Goal: Check status: Check status

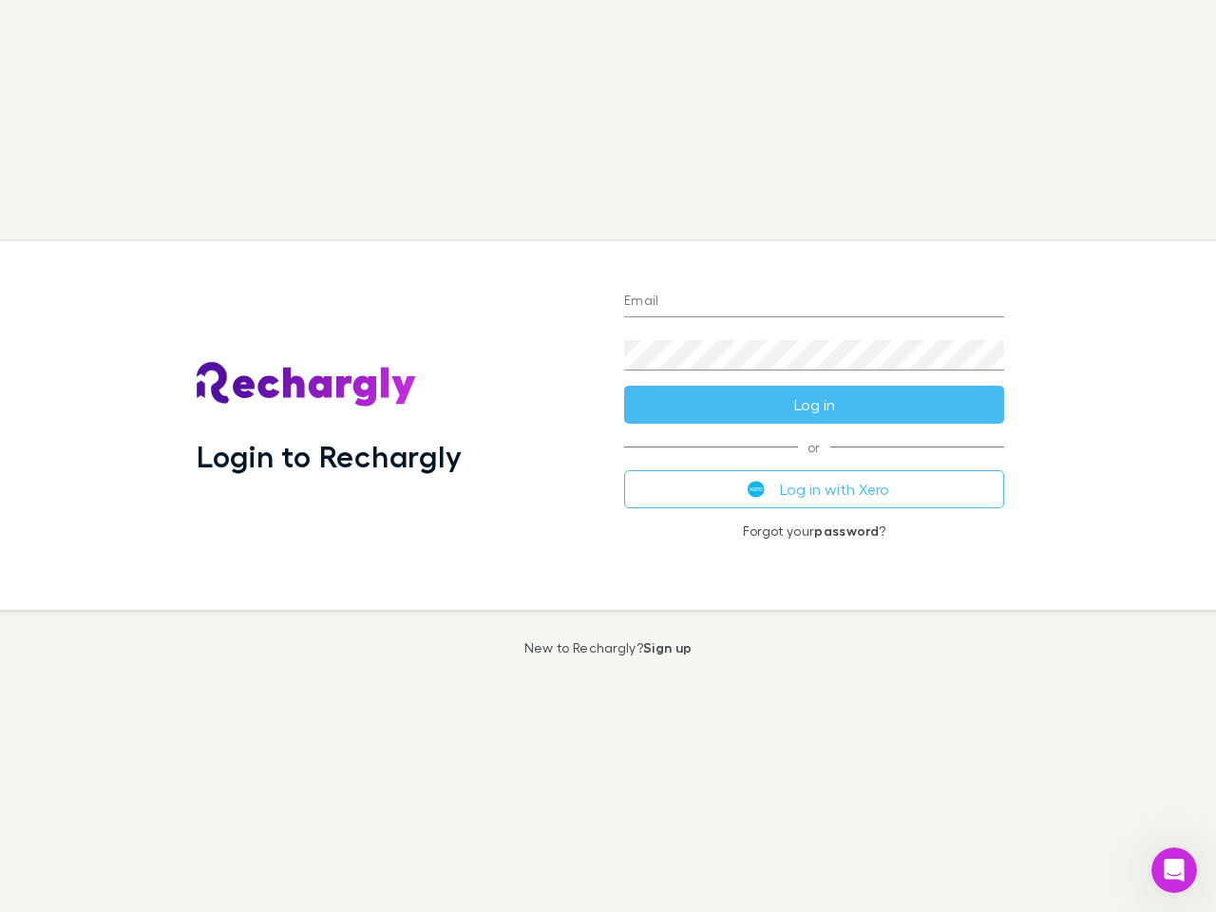
click at [608, 456] on div "Login to Rechargly" at bounding box center [394, 425] width 427 height 369
click at [814, 302] on input "Email" at bounding box center [814, 302] width 380 height 30
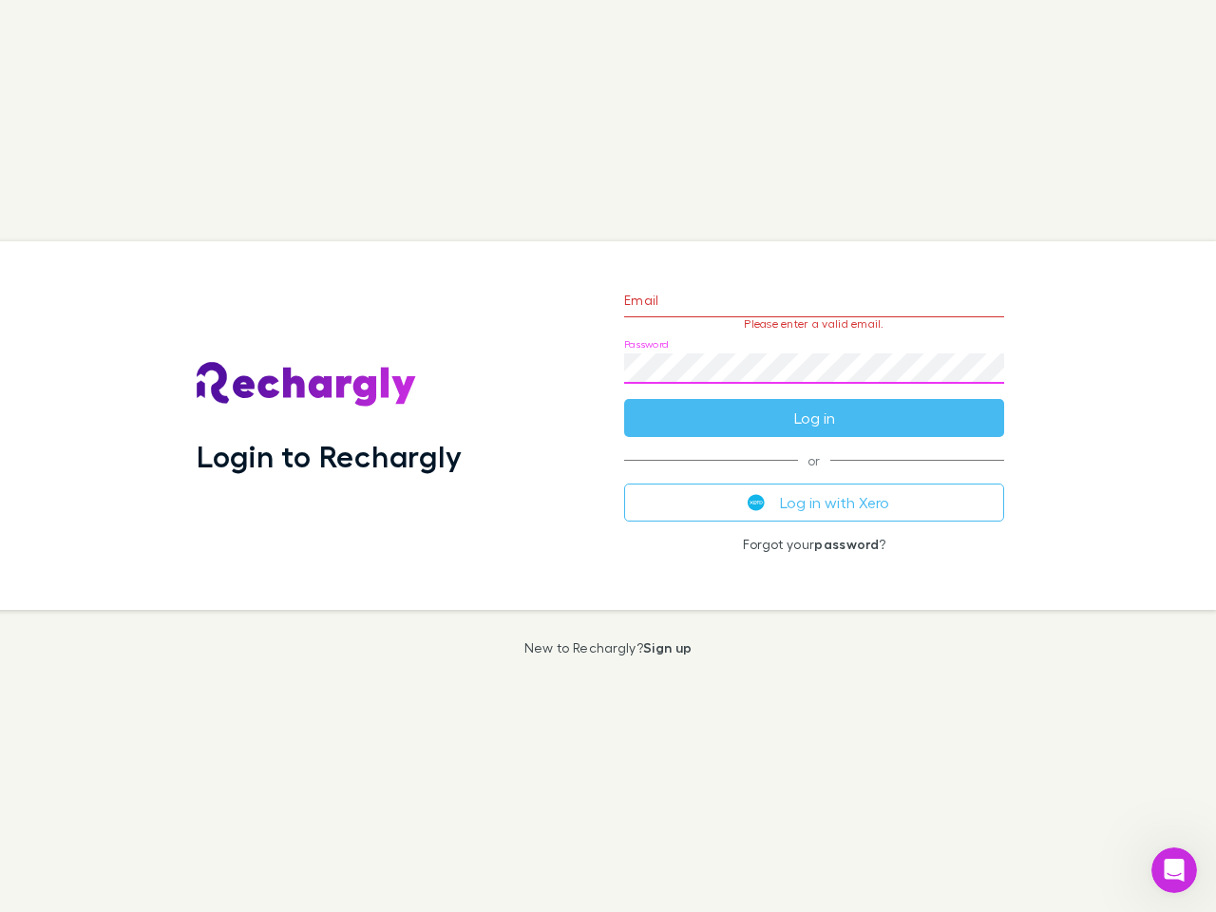
click at [814, 405] on form "Email Please enter a valid email. Password Log in" at bounding box center [814, 354] width 380 height 165
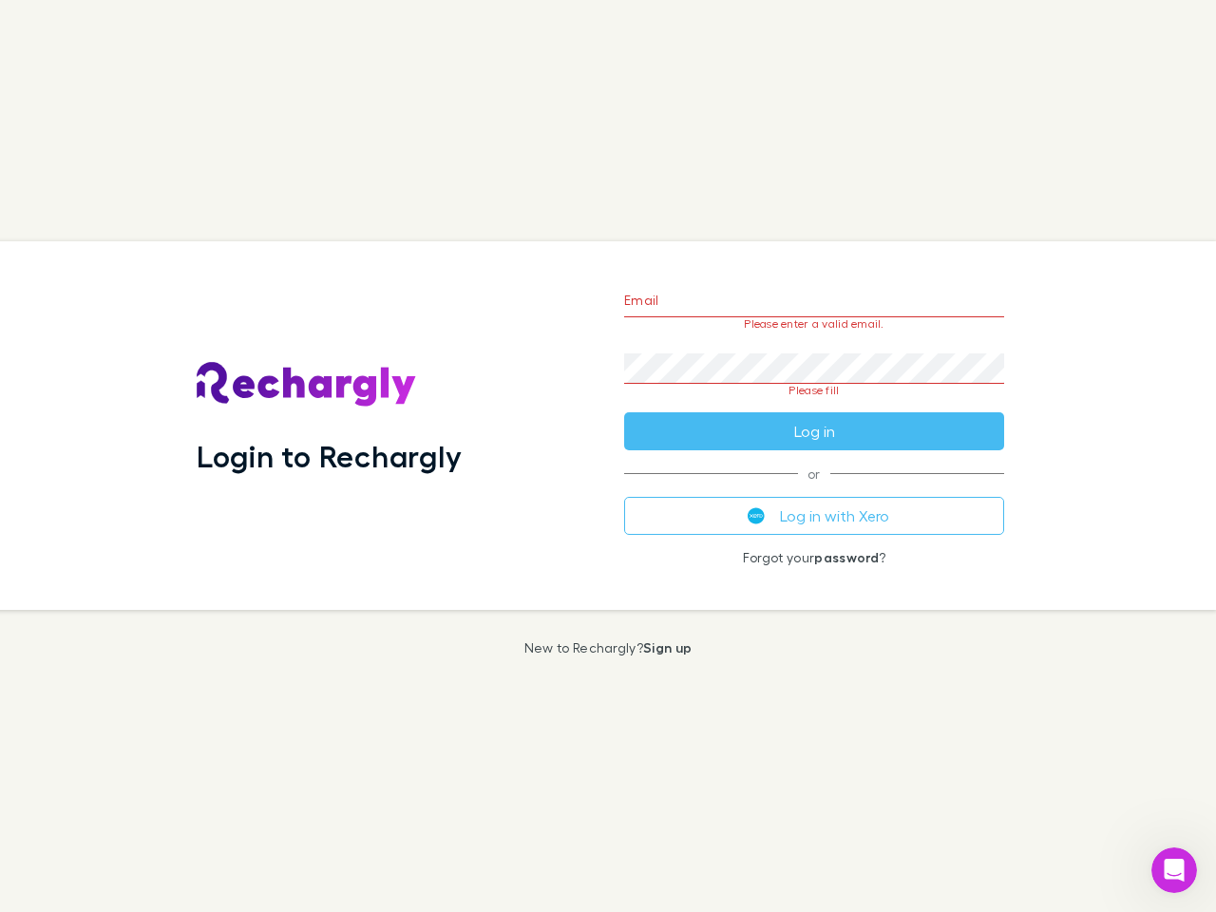
click at [814, 489] on div "Email Please enter a valid email. Password Please fill Log in or Log in with Xe…" at bounding box center [814, 425] width 410 height 369
click at [1174, 870] on icon "Open Intercom Messenger" at bounding box center [1174, 870] width 31 height 31
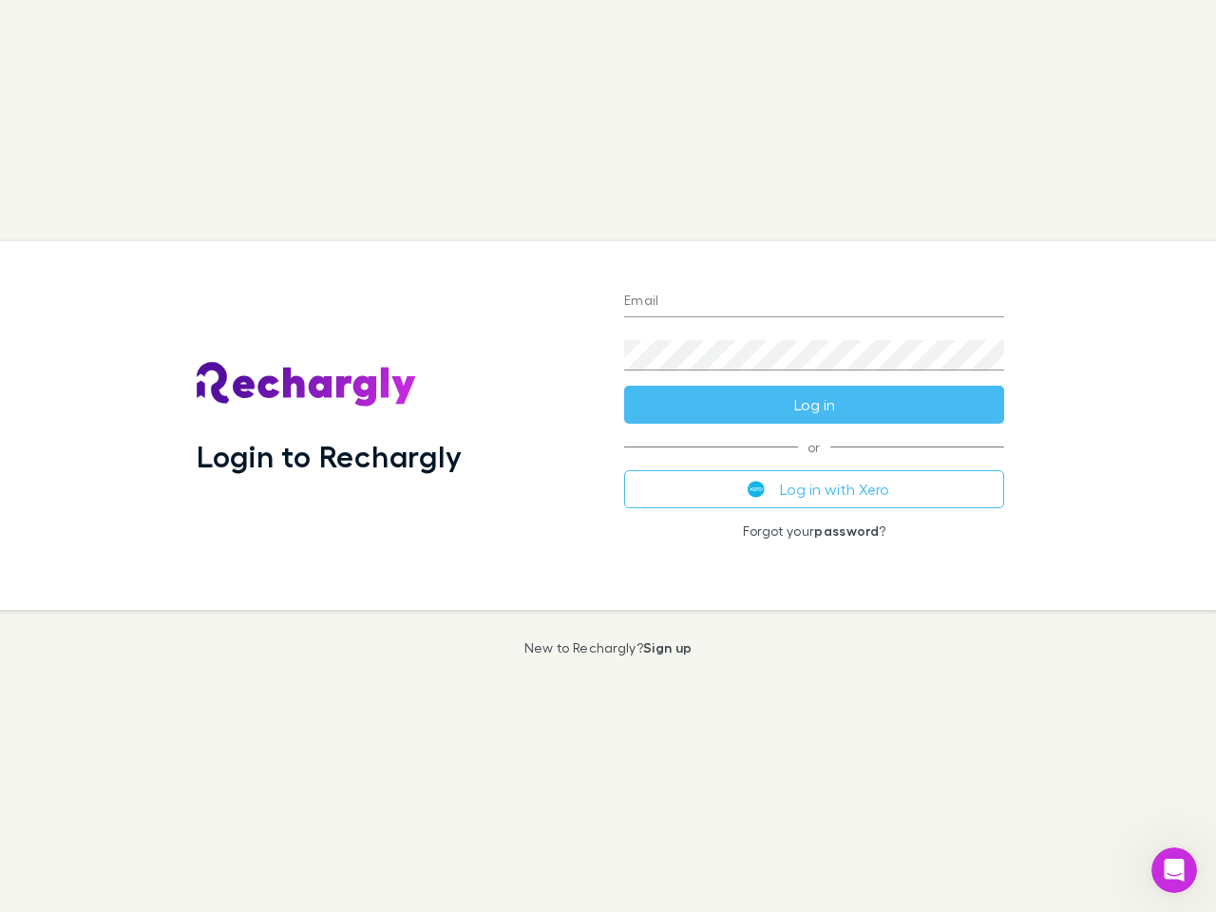
click at [608, 456] on div "Login to Rechargly" at bounding box center [394, 425] width 427 height 369
click at [814, 302] on input "Email" at bounding box center [814, 302] width 380 height 30
click at [814, 405] on form "Email Password Log in" at bounding box center [814, 348] width 380 height 152
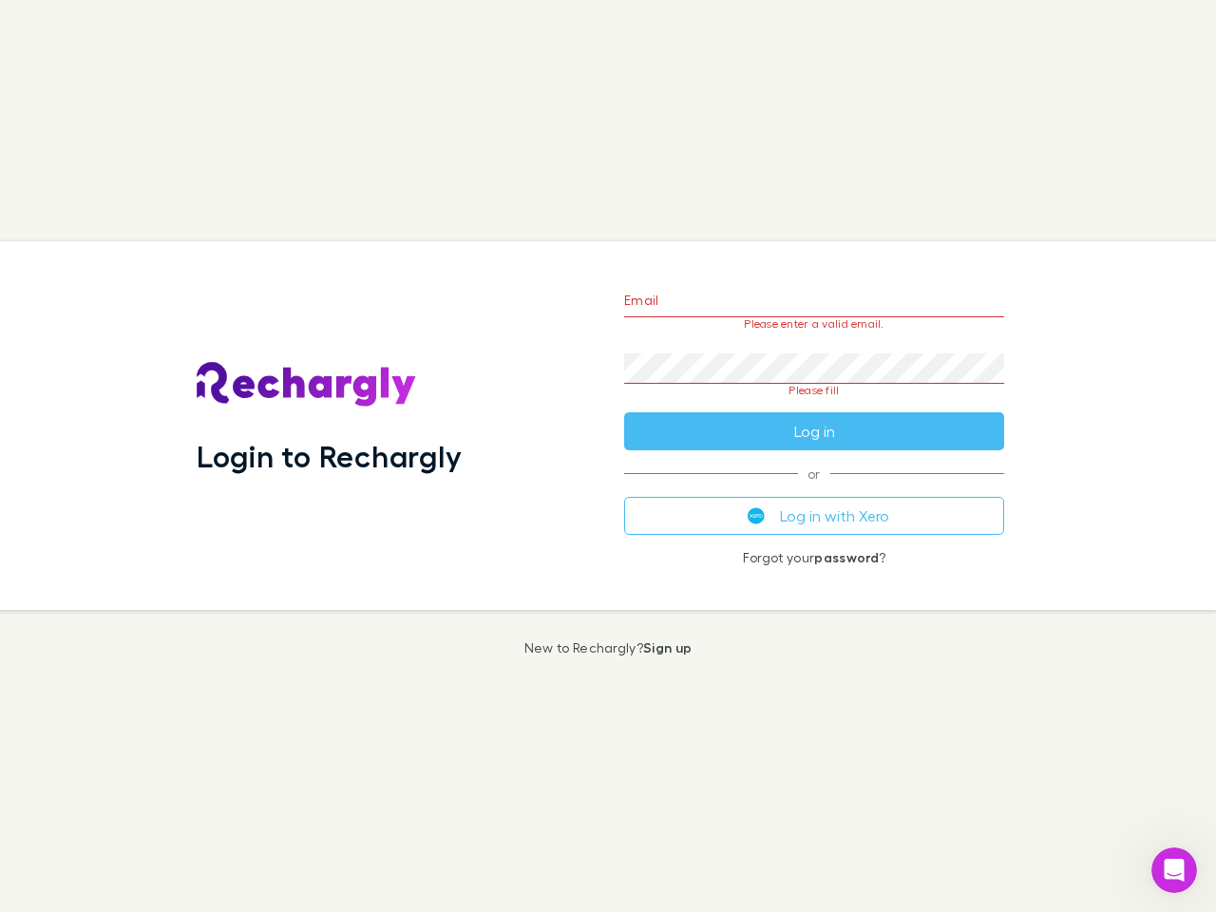
click at [814, 489] on div "Email Please enter a valid email. Password Please fill Log in or Log in with Xe…" at bounding box center [814, 425] width 410 height 369
